Goal: Information Seeking & Learning: Learn about a topic

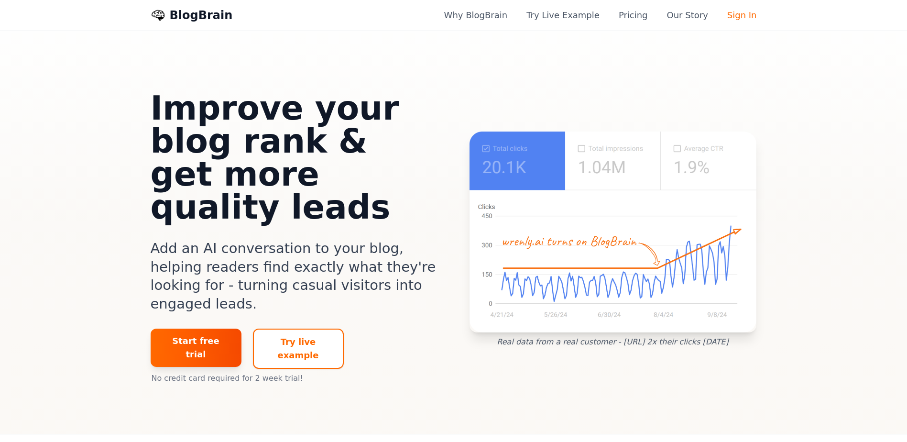
drag, startPoint x: 183, startPoint y: 112, endPoint x: 431, endPoint y: 169, distance: 255.0
click at [431, 169] on h1 "Improve your blog rank & get more quality leads" at bounding box center [295, 158] width 288 height 132
click at [685, 18] on link "Our Story" at bounding box center [687, 15] width 41 height 13
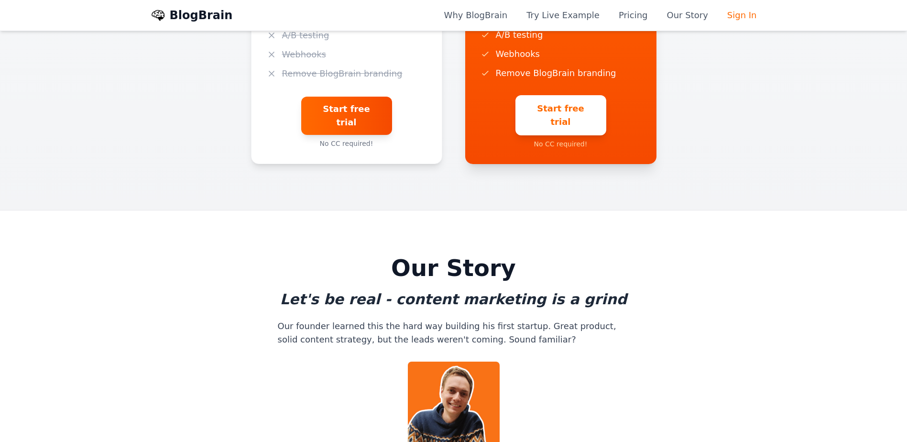
drag, startPoint x: 280, startPoint y: 115, endPoint x: 487, endPoint y: 136, distance: 207.6
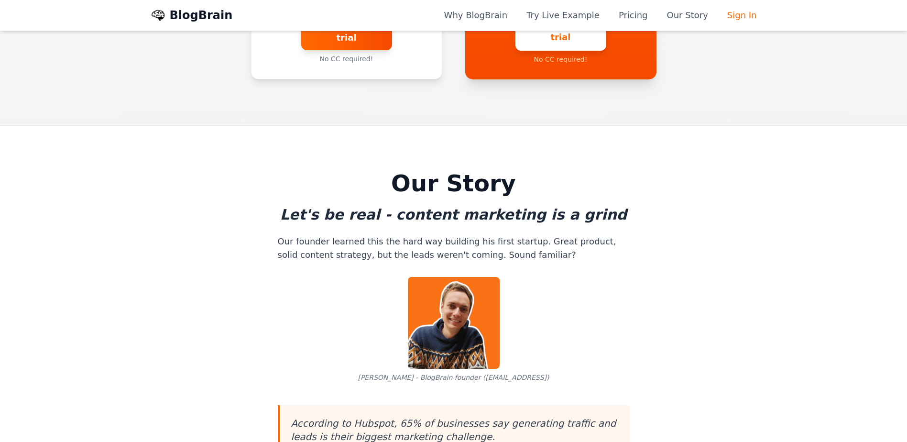
scroll to position [2431, 0]
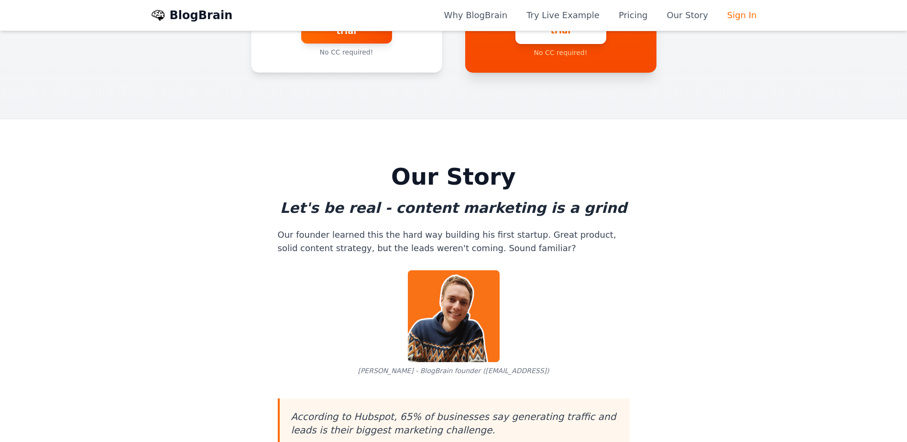
drag, startPoint x: 312, startPoint y: 198, endPoint x: 563, endPoint y: 219, distance: 251.3
click at [563, 398] on div "According to Hubspot, 65% of businesses say generating traffic and leads is the…" at bounding box center [454, 423] width 352 height 50
drag, startPoint x: 282, startPoint y: 259, endPoint x: 533, endPoint y: 286, distance: 253.4
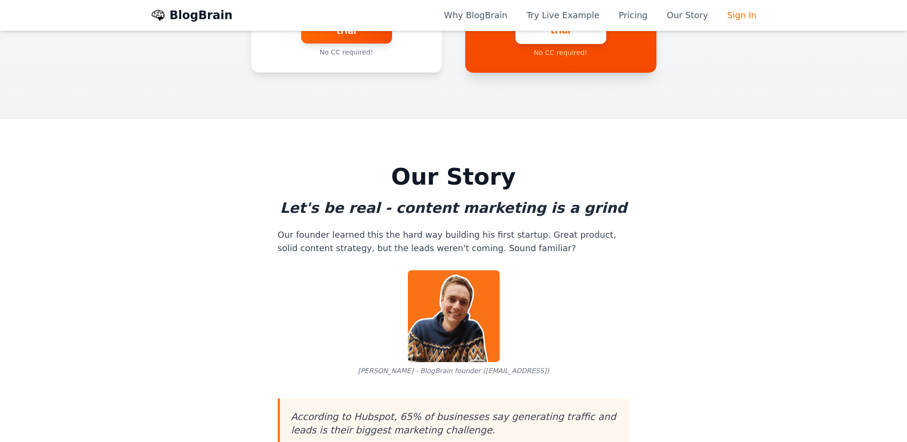
drag, startPoint x: 283, startPoint y: 311, endPoint x: 575, endPoint y: 311, distance: 291.1
drag, startPoint x: 575, startPoint y: 311, endPoint x: 572, endPoint y: 315, distance: 5.6
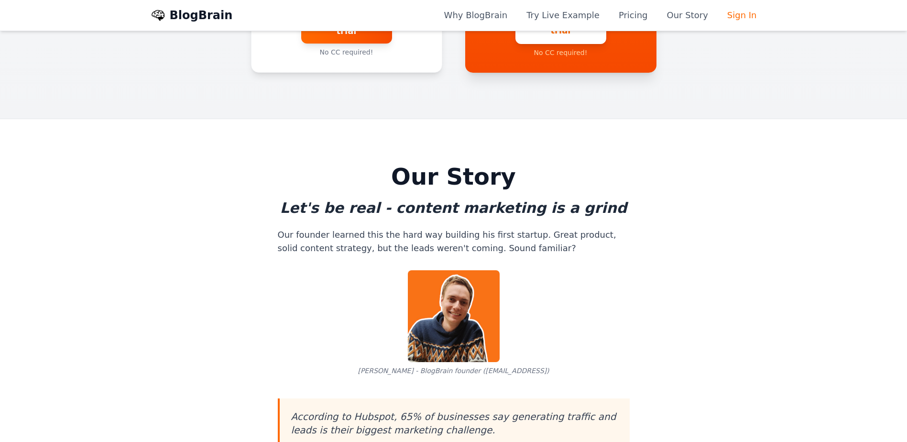
drag, startPoint x: 585, startPoint y: 313, endPoint x: 642, endPoint y: 335, distance: 61.4
click at [642, 335] on section "Our Story Let's be real - content marketing is a grind Our founder learned this…" at bounding box center [453, 419] width 907 height 601
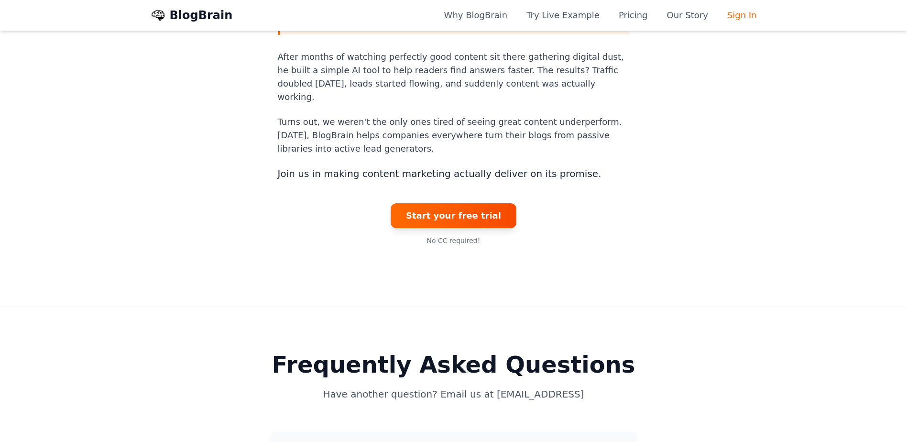
scroll to position [2845, 0]
click at [463, 438] on h3 "How does BlogBrain improve my SEO rankings?" at bounding box center [410, 444] width 256 height 13
drag, startPoint x: 285, startPoint y: 250, endPoint x: 570, endPoint y: 293, distance: 288.5
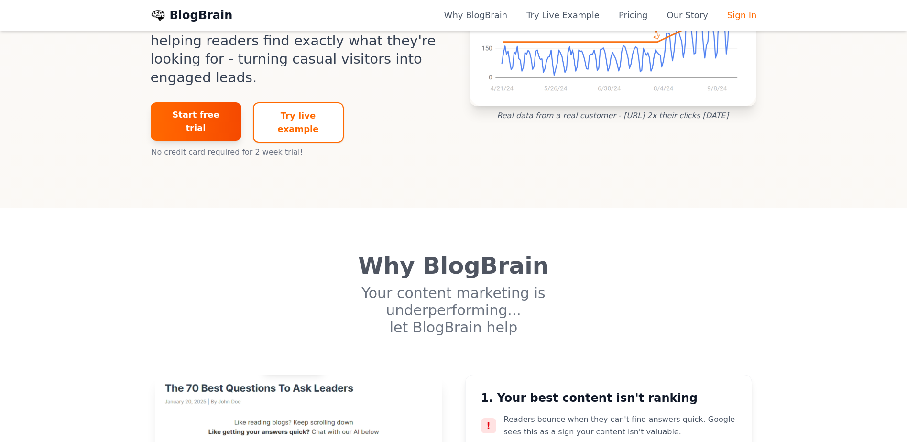
scroll to position [0, 0]
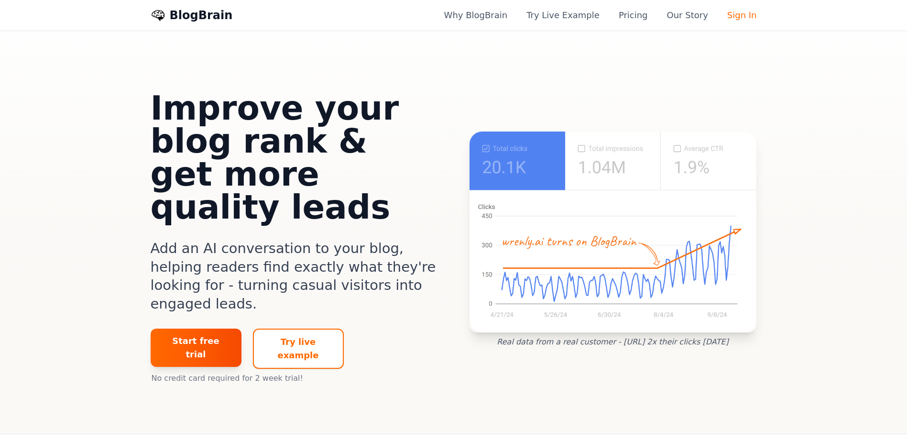
drag, startPoint x: 198, startPoint y: 104, endPoint x: 411, endPoint y: 181, distance: 225.8
click at [411, 181] on h1 "Improve your blog rank & get more quality leads" at bounding box center [295, 158] width 288 height 132
